Goal: Information Seeking & Learning: Learn about a topic

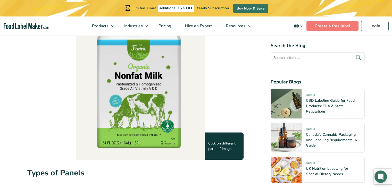
scroll to position [463, 0]
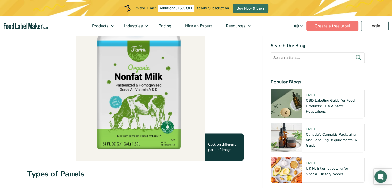
click at [172, 136] on img at bounding box center [140, 68] width 129 height 185
click at [186, 131] on img at bounding box center [140, 68] width 129 height 185
drag, startPoint x: 183, startPoint y: 129, endPoint x: 123, endPoint y: 124, distance: 61.0
click at [123, 124] on img at bounding box center [140, 68] width 129 height 185
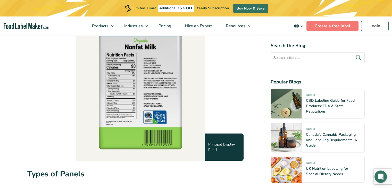
drag, startPoint x: 145, startPoint y: 111, endPoint x: 135, endPoint y: 111, distance: 10.3
click at [135, 111] on img at bounding box center [140, 68] width 129 height 185
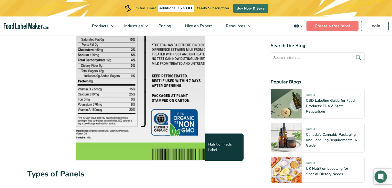
drag, startPoint x: 158, startPoint y: 73, endPoint x: 126, endPoint y: 125, distance: 61.7
click at [126, 124] on img at bounding box center [145, 23] width 257 height 369
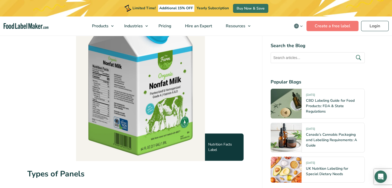
drag, startPoint x: 118, startPoint y: 95, endPoint x: 188, endPoint y: 94, distance: 70.0
click at [173, 93] on img at bounding box center [140, 68] width 129 height 185
